Goal: Book appointment/travel/reservation

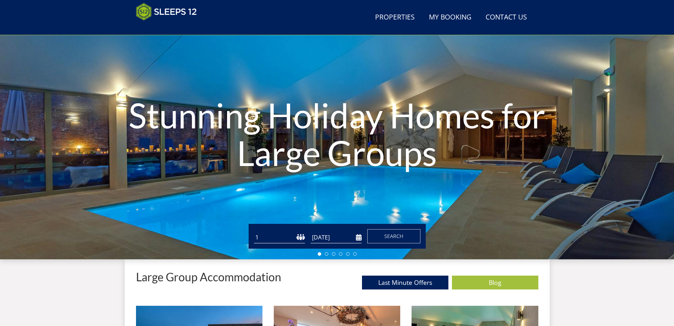
scroll to position [50, 0]
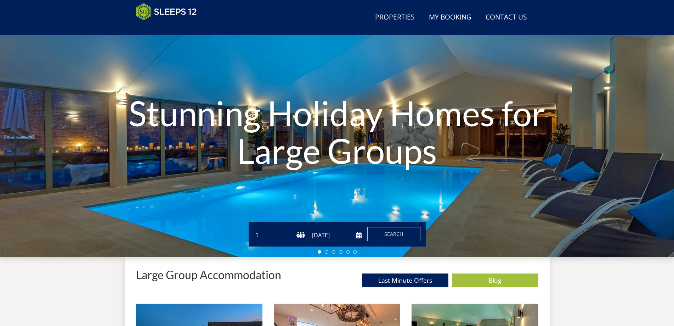
click at [281, 232] on select "1 2 3 4 5 6 7 8 9 10 11 12 13 14 15 16 17 18 19 20 21 22 23 24 25 26 27 28 29 3…" at bounding box center [279, 235] width 51 height 12
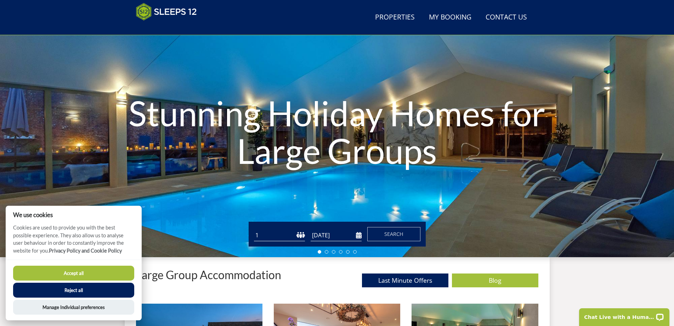
scroll to position [0, 0]
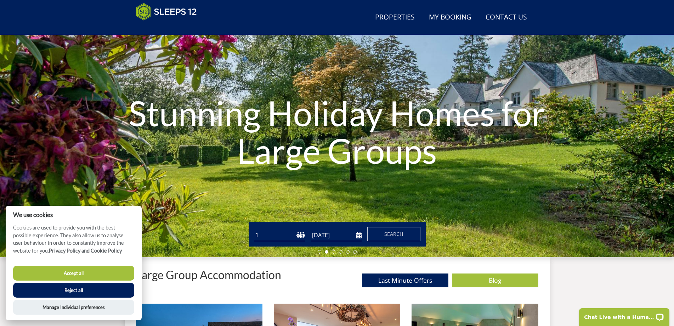
click at [273, 134] on h1 "Stunning Holiday Homes for Large Groups" at bounding box center [337, 131] width 472 height 103
click at [286, 235] on select "1 2 3 4 5 6 7 8 9 10 11 12 13 14 15 16 17 18 19 20 21 22 23 24 25 26 27 28 29 3…" at bounding box center [279, 235] width 51 height 12
select select "10"
click at [254, 229] on select "1 2 3 4 5 6 7 8 9 10 11 12 13 14 15 16 17 18 19 20 21 22 23 24 25 26 27 28 29 3…" at bounding box center [279, 235] width 51 height 12
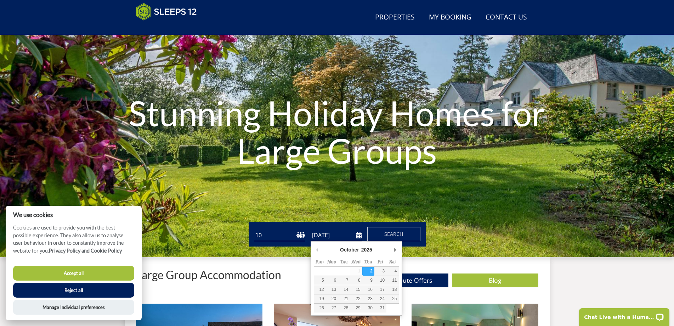
click at [351, 231] on input "[DATE]" at bounding box center [336, 235] width 51 height 12
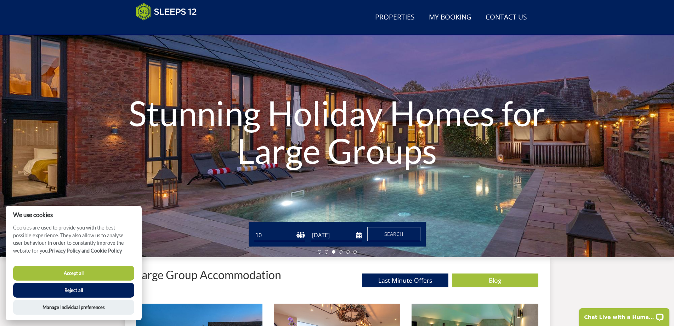
click at [350, 233] on input "[DATE]" at bounding box center [336, 235] width 51 height 12
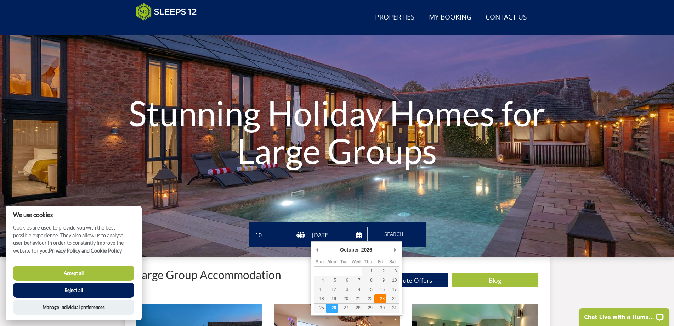
type input "[DATE]"
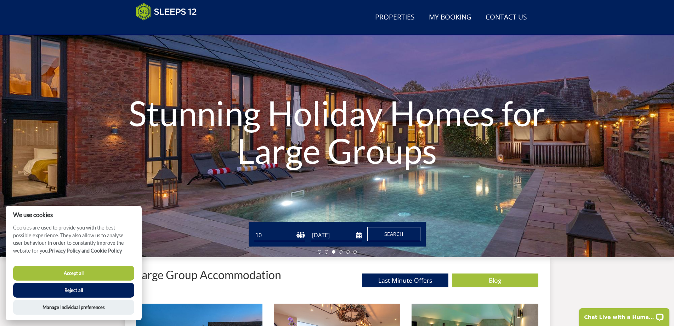
click at [390, 233] on span "Search" at bounding box center [393, 233] width 19 height 7
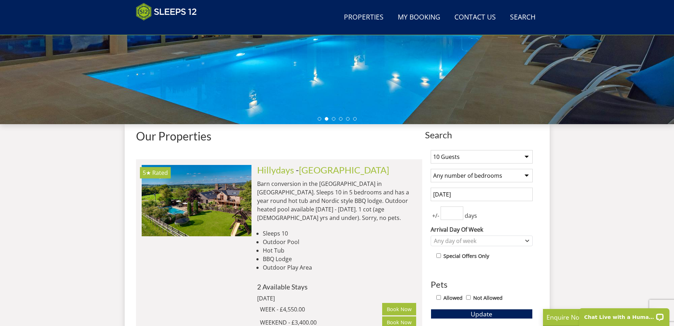
scroll to position [178, 0]
